Goal: Navigation & Orientation: Find specific page/section

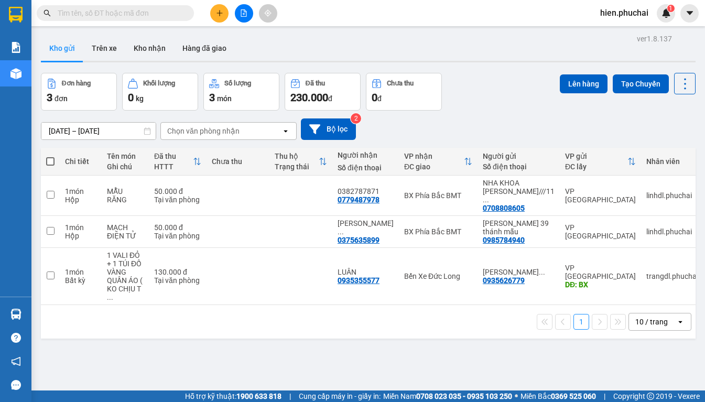
click at [441, 329] on div "ver 1.8.137 Kho gửi Trên xe Kho nhận Hàng đã giao Đơn hàng 3 đơn Khối lượng 0 k…" at bounding box center [368, 232] width 663 height 402
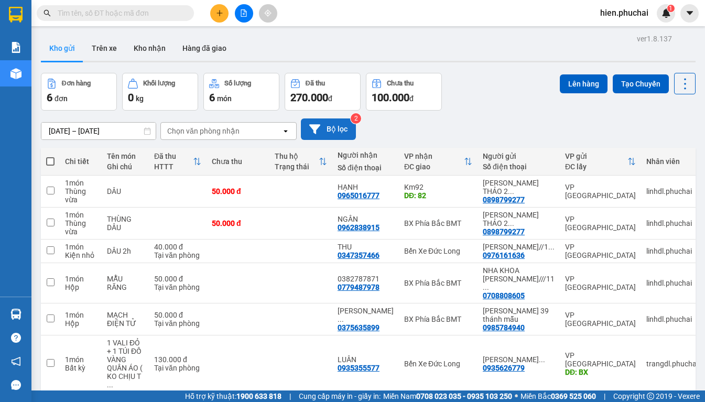
scroll to position [48, 0]
